Goal: Obtain resource: Obtain resource

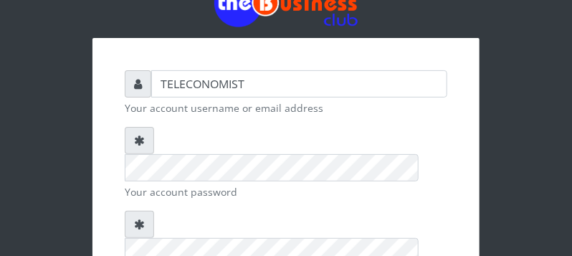
scroll to position [226, 0]
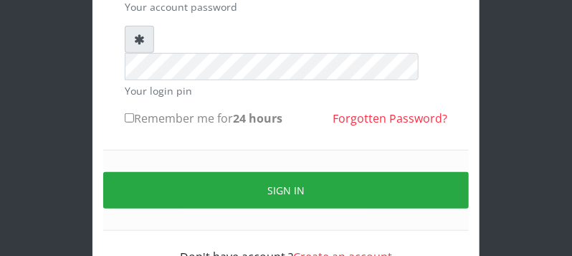
click at [125, 113] on input "Remember me for 24 hours" at bounding box center [129, 117] width 9 height 9
checkbox input "true"
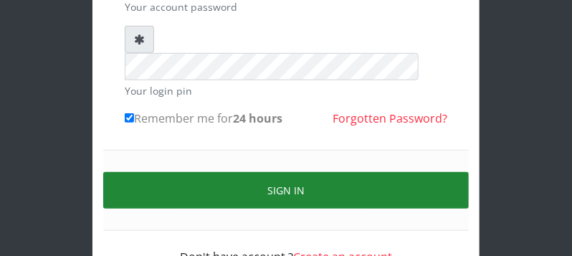
click at [439, 172] on button "Sign in" at bounding box center [286, 190] width 366 height 37
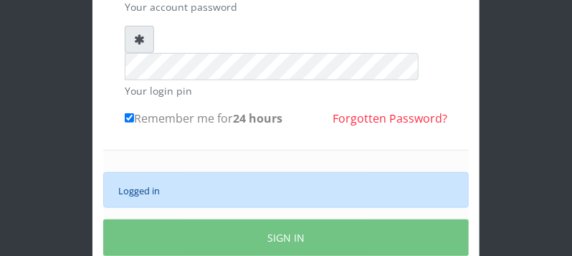
scroll to position [264, 0]
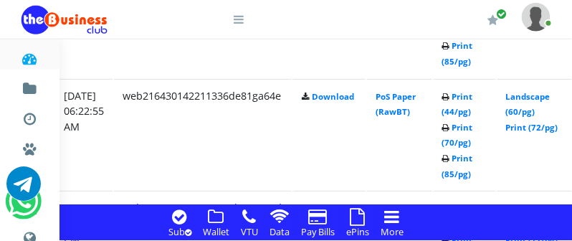
scroll to position [2886, 298]
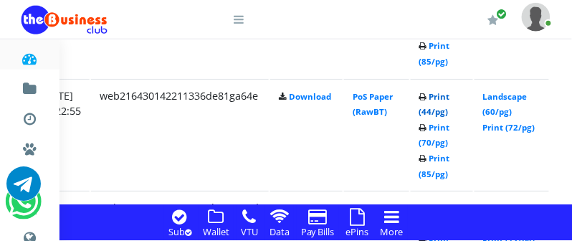
click at [450, 110] on link "Print (44/pg)" at bounding box center [434, 104] width 31 height 27
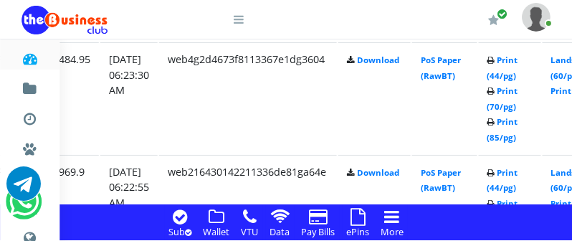
scroll to position [2772, 230]
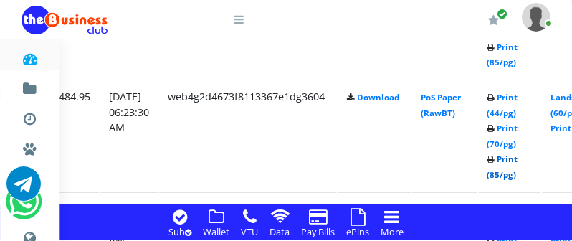
click at [518, 175] on link "Print (85/pg)" at bounding box center [502, 166] width 31 height 27
click at [518, 173] on link "Print (85/pg)" at bounding box center [502, 166] width 31 height 27
click at [518, 60] on link "Print (85/pg)" at bounding box center [502, 55] width 31 height 27
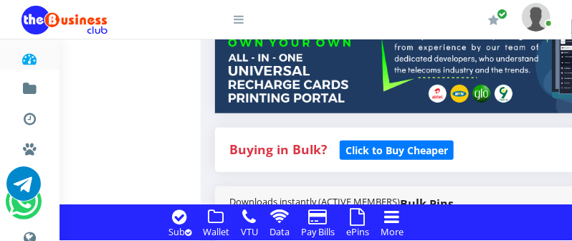
scroll to position [302, 0]
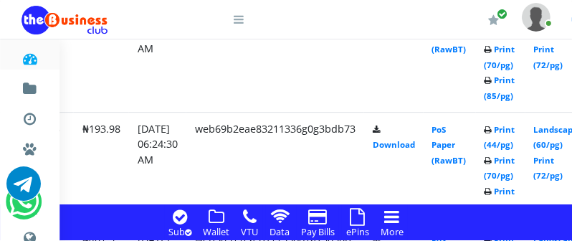
scroll to position [2567, 321]
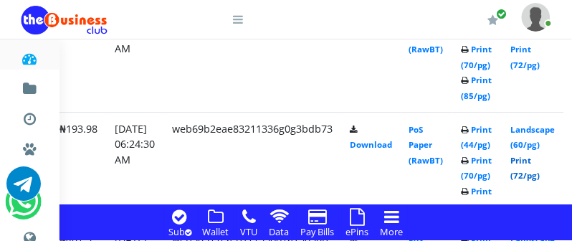
click at [540, 174] on link "Print (72/pg)" at bounding box center [525, 168] width 29 height 27
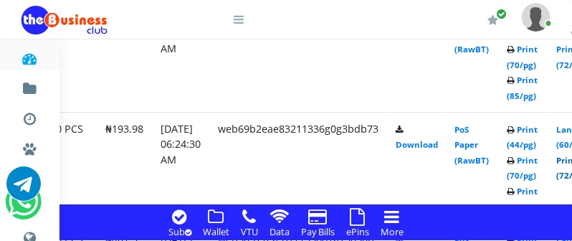
scroll to position [2567, 298]
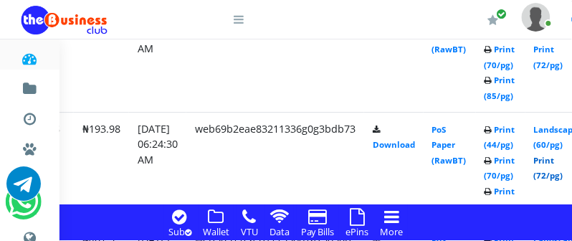
click at [563, 171] on link "Print (72/pg)" at bounding box center [548, 168] width 29 height 27
click at [560, 173] on link "Print (72/pg)" at bounding box center [548, 168] width 29 height 27
click at [563, 171] on link "Print (72/pg)" at bounding box center [548, 168] width 29 height 27
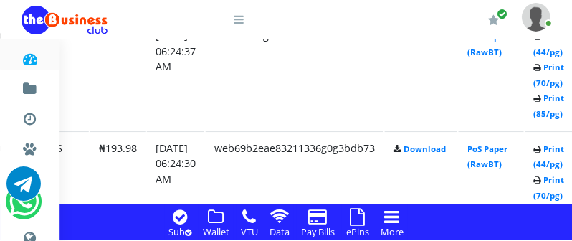
scroll to position [2579, 183]
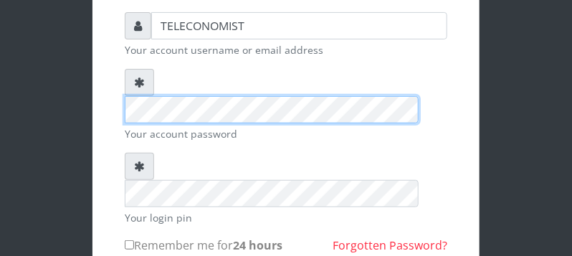
scroll to position [226, 0]
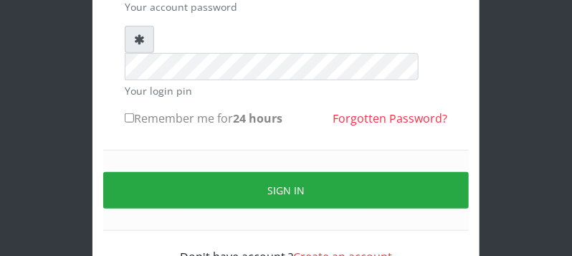
click at [127, 113] on input "Remember me for 24 hours" at bounding box center [129, 117] width 9 height 9
checkbox input "true"
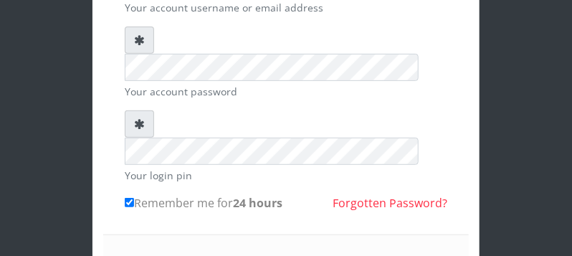
scroll to position [113, 0]
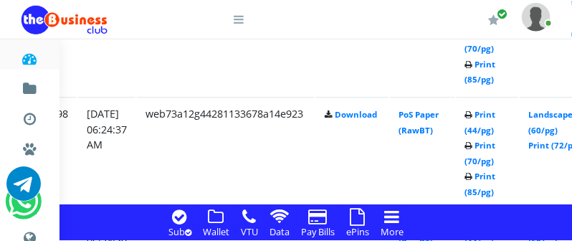
scroll to position [2418, 275]
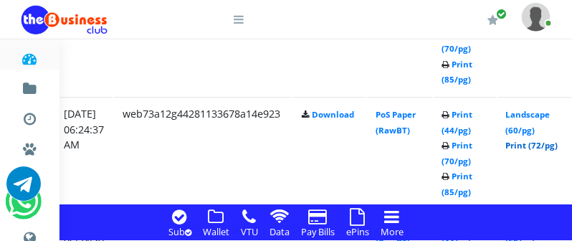
click at [538, 145] on link "Print (72/pg)" at bounding box center [532, 145] width 52 height 11
click at [548, 147] on link "Print (72/pg)" at bounding box center [532, 145] width 52 height 11
click at [553, 146] on link "Print (72/pg)" at bounding box center [532, 145] width 52 height 11
click at [542, 143] on link "Print (72/pg)" at bounding box center [532, 145] width 52 height 11
click at [543, 145] on link "Print (72/pg)" at bounding box center [532, 145] width 52 height 11
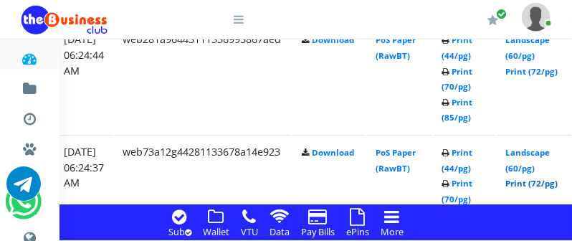
scroll to position [2342, 275]
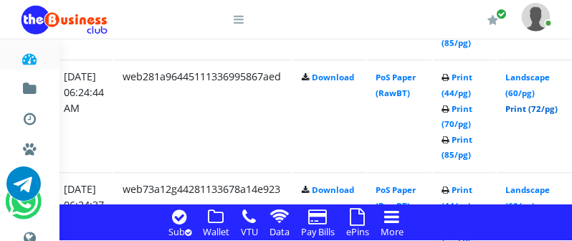
click at [543, 111] on link "Print (72/pg)" at bounding box center [532, 109] width 52 height 11
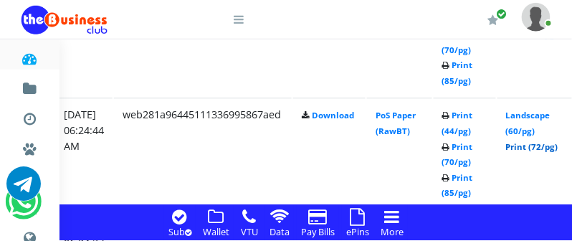
scroll to position [2266, 275]
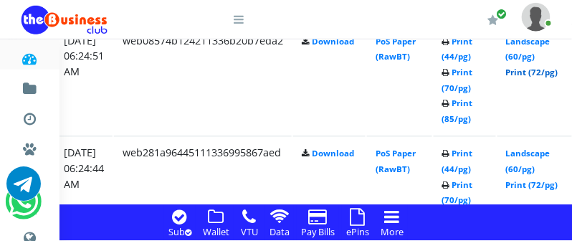
click at [550, 74] on link "Print (72/pg)" at bounding box center [532, 72] width 52 height 11
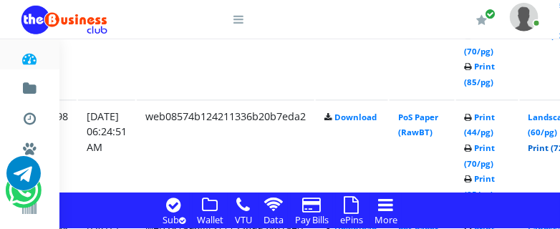
scroll to position [2190, 275]
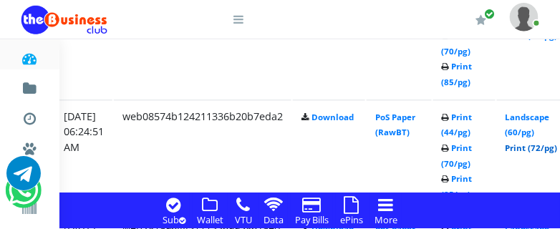
click at [533, 150] on link "Print (72/pg)" at bounding box center [532, 148] width 52 height 11
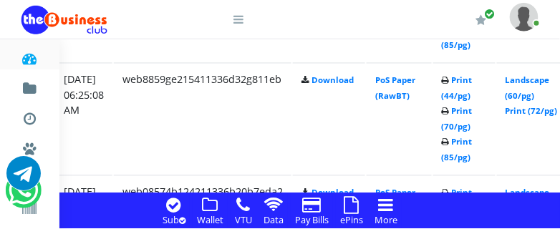
scroll to position [2153, 275]
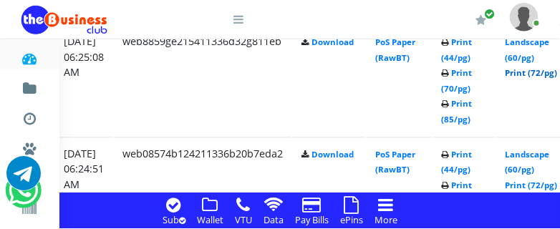
click at [541, 75] on link "Print (72/pg)" at bounding box center [532, 73] width 52 height 11
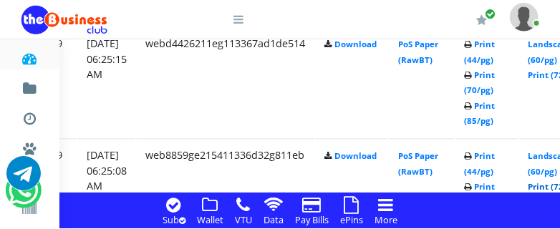
scroll to position [2001, 252]
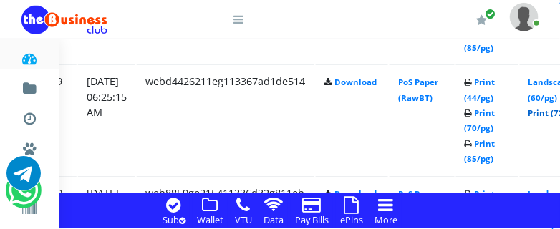
click at [553, 113] on link "Print (72/pg)" at bounding box center [555, 113] width 52 height 11
click at [555, 111] on link "Print (72/pg)" at bounding box center [555, 113] width 52 height 11
click at [553, 112] on link "Print (72/pg)" at bounding box center [555, 113] width 52 height 11
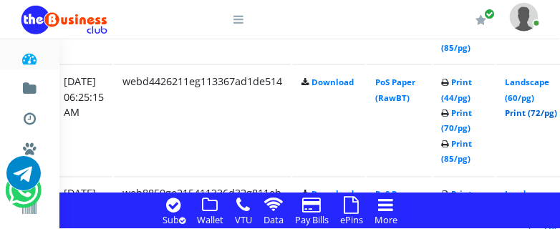
click at [539, 114] on link "Print (72/pg)" at bounding box center [532, 113] width 52 height 11
click at [547, 115] on link "Print (72/pg)" at bounding box center [532, 113] width 52 height 11
click at [544, 113] on link "Print (72/pg)" at bounding box center [532, 113] width 52 height 11
click at [535, 114] on link "Print (72/pg)" at bounding box center [532, 113] width 52 height 11
click at [538, 112] on link "Print (72/pg)" at bounding box center [532, 113] width 52 height 11
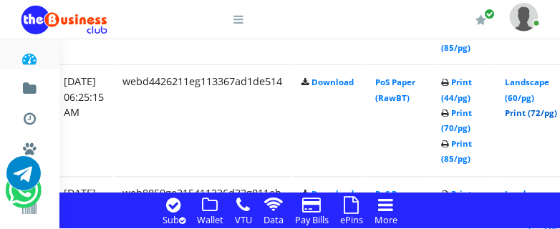
click at [544, 112] on link "Print (72/pg)" at bounding box center [532, 113] width 52 height 11
click at [550, 114] on link "Print (72/pg)" at bounding box center [532, 113] width 52 height 11
click at [545, 110] on link "Print (72/pg)" at bounding box center [532, 113] width 52 height 11
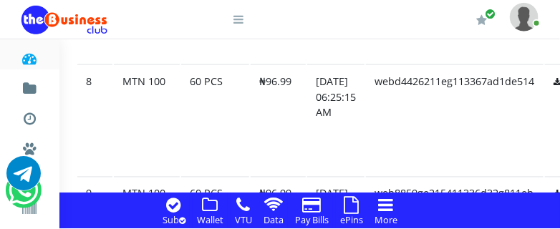
scroll to position [2039, 23]
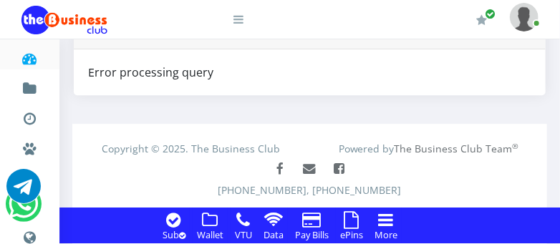
scroll to position [1120, 0]
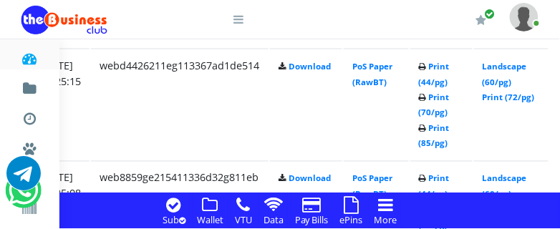
scroll to position [2017, 275]
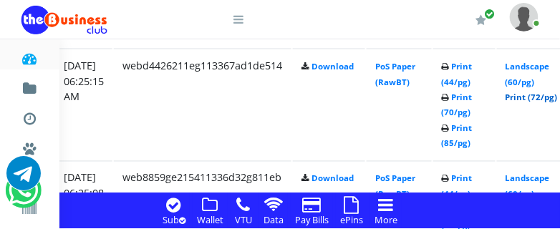
click at [550, 95] on link "Print (72/pg)" at bounding box center [532, 97] width 52 height 11
click at [550, 96] on link "Print (72/pg)" at bounding box center [532, 97] width 52 height 11
click at [541, 94] on link "Print (72/pg)" at bounding box center [532, 97] width 52 height 11
click at [548, 97] on link "Print (72/pg)" at bounding box center [532, 97] width 52 height 11
click at [547, 95] on link "Print (72/pg)" at bounding box center [532, 97] width 52 height 11
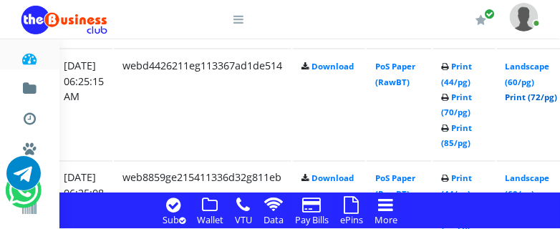
click at [538, 95] on link "Print (72/pg)" at bounding box center [532, 97] width 52 height 11
click at [208, 207] on icon at bounding box center [211, 204] width 16 height 17
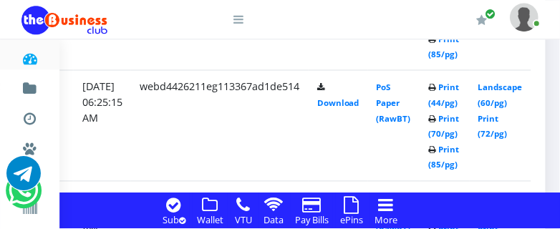
scroll to position [2055, 374]
click at [497, 130] on link "Print (72/pg)" at bounding box center [493, 126] width 29 height 27
click at [485, 133] on link "Print (72/pg)" at bounding box center [493, 126] width 29 height 27
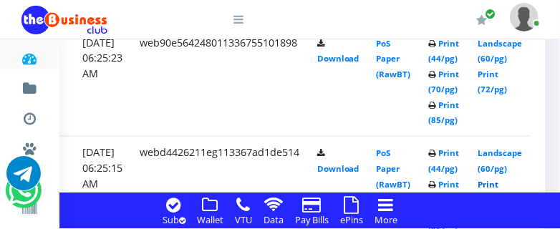
scroll to position [1979, 374]
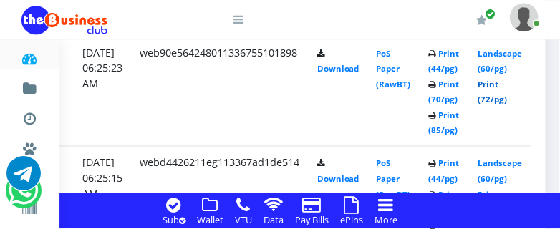
click at [497, 98] on link "Print (72/pg)" at bounding box center [493, 91] width 29 height 27
click at [498, 95] on link "Print (72/pg)" at bounding box center [493, 91] width 29 height 27
click at [502, 99] on link "Print (72/pg)" at bounding box center [493, 91] width 29 height 27
click at [492, 96] on link "Print (72/pg)" at bounding box center [493, 91] width 29 height 27
click at [483, 95] on link "Print (72/pg)" at bounding box center [493, 91] width 29 height 27
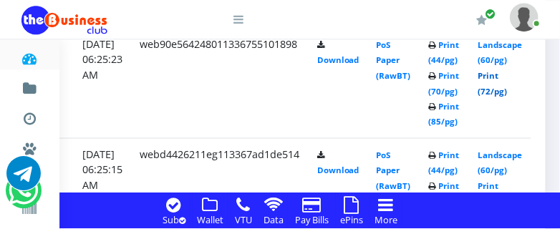
scroll to position [1970, 374]
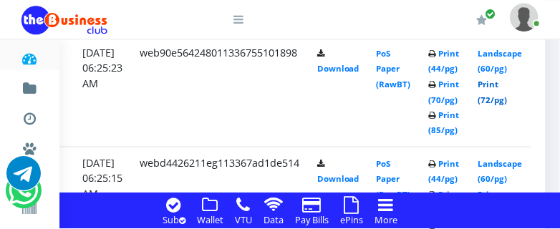
click at [492, 95] on link "Print (72/pg)" at bounding box center [493, 91] width 29 height 27
click at [487, 99] on link "Print (72/pg)" at bounding box center [493, 91] width 29 height 27
click at [490, 98] on link "Print (72/pg)" at bounding box center [493, 91] width 29 height 27
click at [495, 96] on link "Print (72/pg)" at bounding box center [493, 91] width 29 height 27
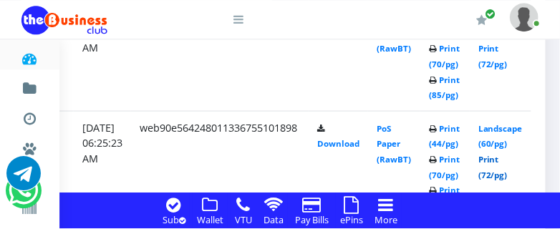
scroll to position [1857, 233]
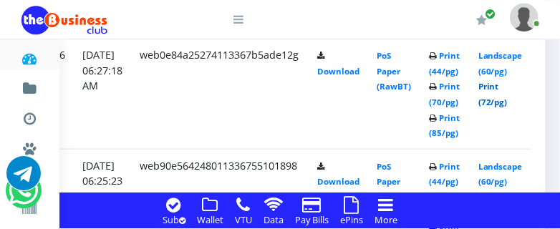
click at [501, 101] on link "Print (72/pg)" at bounding box center [493, 93] width 29 height 27
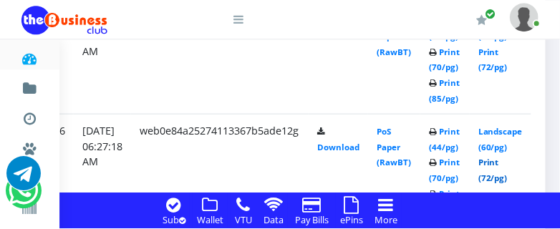
scroll to position [1743, 233]
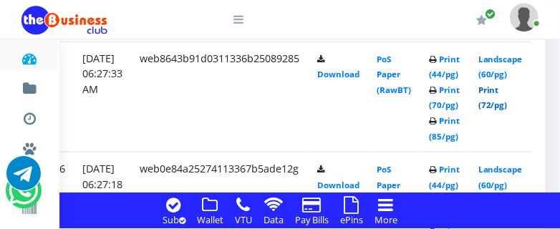
click at [503, 105] on link "Print (72/pg)" at bounding box center [493, 97] width 29 height 27
click at [494, 102] on link "Print (72/pg)" at bounding box center [493, 97] width 29 height 27
click at [486, 104] on link "Print (72/pg)" at bounding box center [493, 97] width 29 height 27
click at [501, 105] on link "Print (72/pg)" at bounding box center [493, 97] width 29 height 27
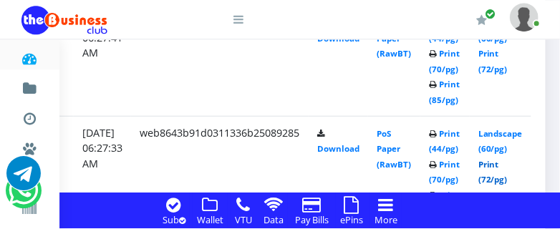
scroll to position [1630, 233]
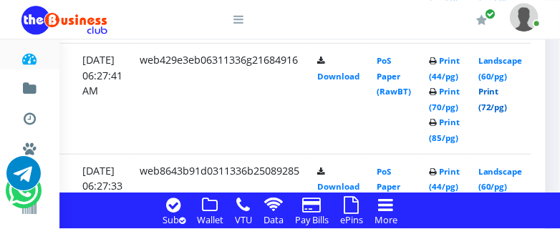
click at [495, 107] on link "Print (72/pg)" at bounding box center [493, 99] width 29 height 27
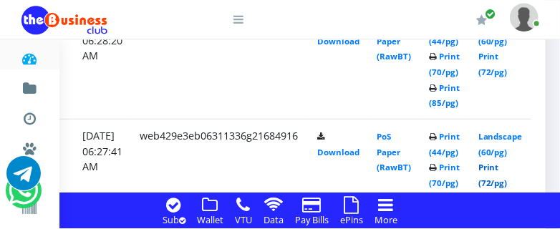
scroll to position [1517, 233]
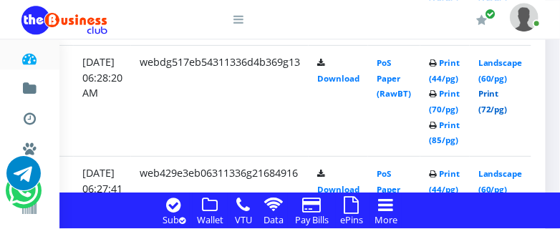
click at [498, 110] on link "Print (72/pg)" at bounding box center [493, 101] width 29 height 27
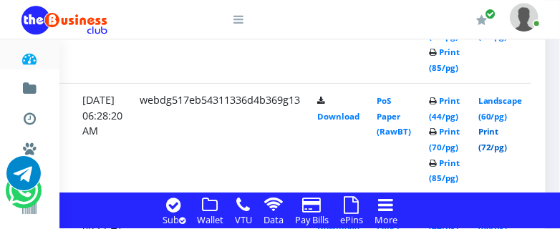
scroll to position [1441, 233]
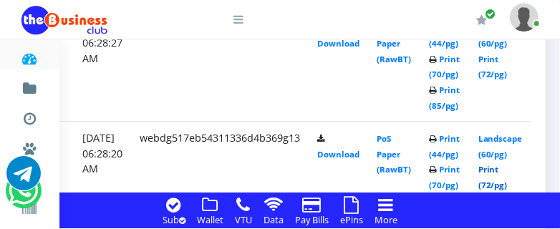
click at [503, 184] on link "Print (72/pg)" at bounding box center [493, 177] width 29 height 27
click at [499, 74] on link "Print (72/pg)" at bounding box center [493, 67] width 29 height 27
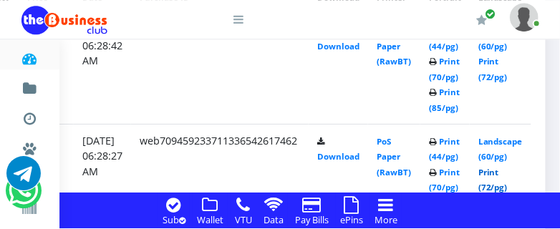
scroll to position [1289, 233]
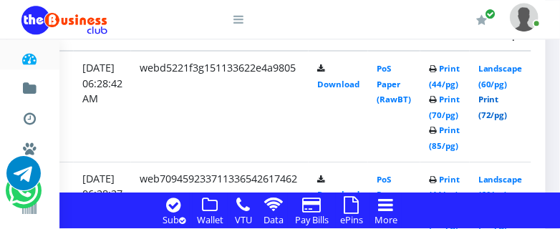
click at [492, 115] on link "Print (72/pg)" at bounding box center [493, 107] width 29 height 27
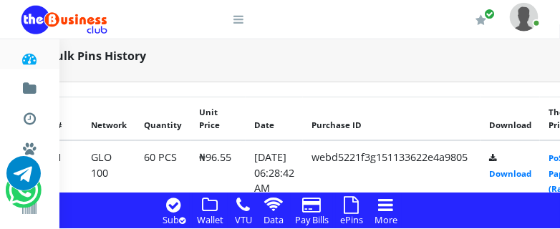
scroll to position [1200, 69]
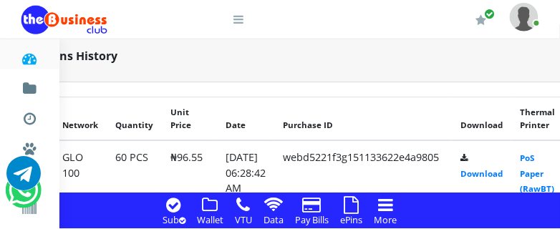
drag, startPoint x: 554, startPoint y: 237, endPoint x: 581, endPoint y: 233, distance: 27.6
click at [353, 207] on icon at bounding box center [352, 204] width 15 height 17
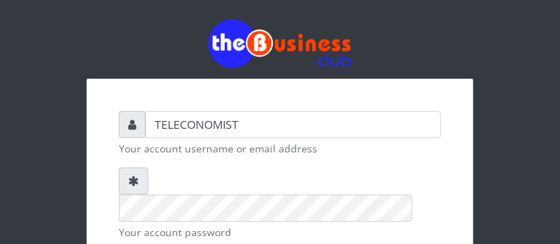
scroll to position [219, 0]
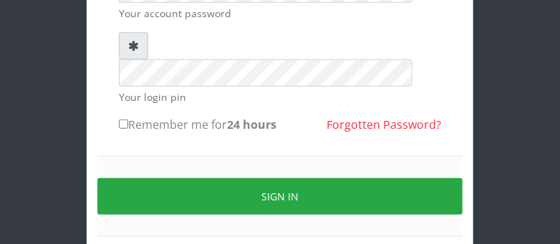
click at [121, 116] on label "Remember me for 24 hours" at bounding box center [198, 124] width 158 height 17
click at [121, 120] on input "Remember me for 24 hours" at bounding box center [123, 124] width 9 height 9
click at [122, 120] on input "Remember me for 24 hours" at bounding box center [123, 124] width 9 height 9
checkbox input "false"
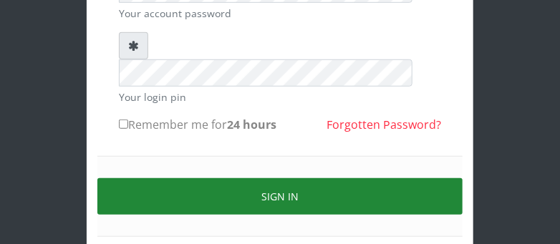
click at [357, 178] on button "Sign in" at bounding box center [280, 196] width 366 height 37
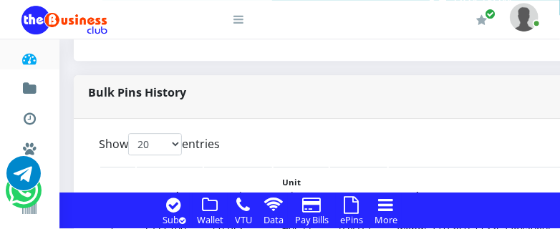
scroll to position [1067, 0]
click at [178, 146] on select "20 50 100 All" at bounding box center [155, 144] width 54 height 22
select select "-1"
click option "All" at bounding box center [0, 0] width 0 height 0
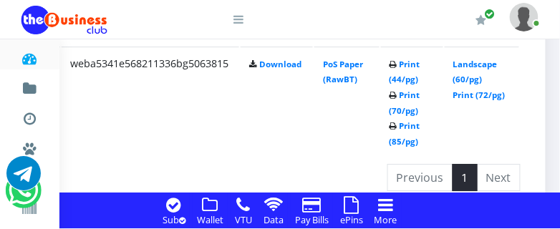
scroll to position [12350, 348]
click at [502, 164] on li "Next" at bounding box center [499, 177] width 43 height 27
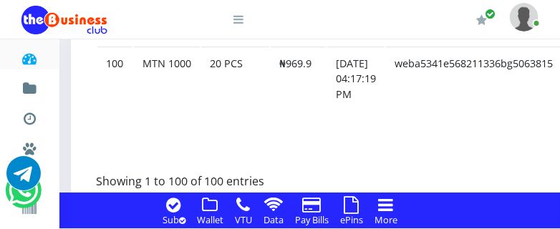
scroll to position [12350, 0]
